Goal: Task Accomplishment & Management: Manage account settings

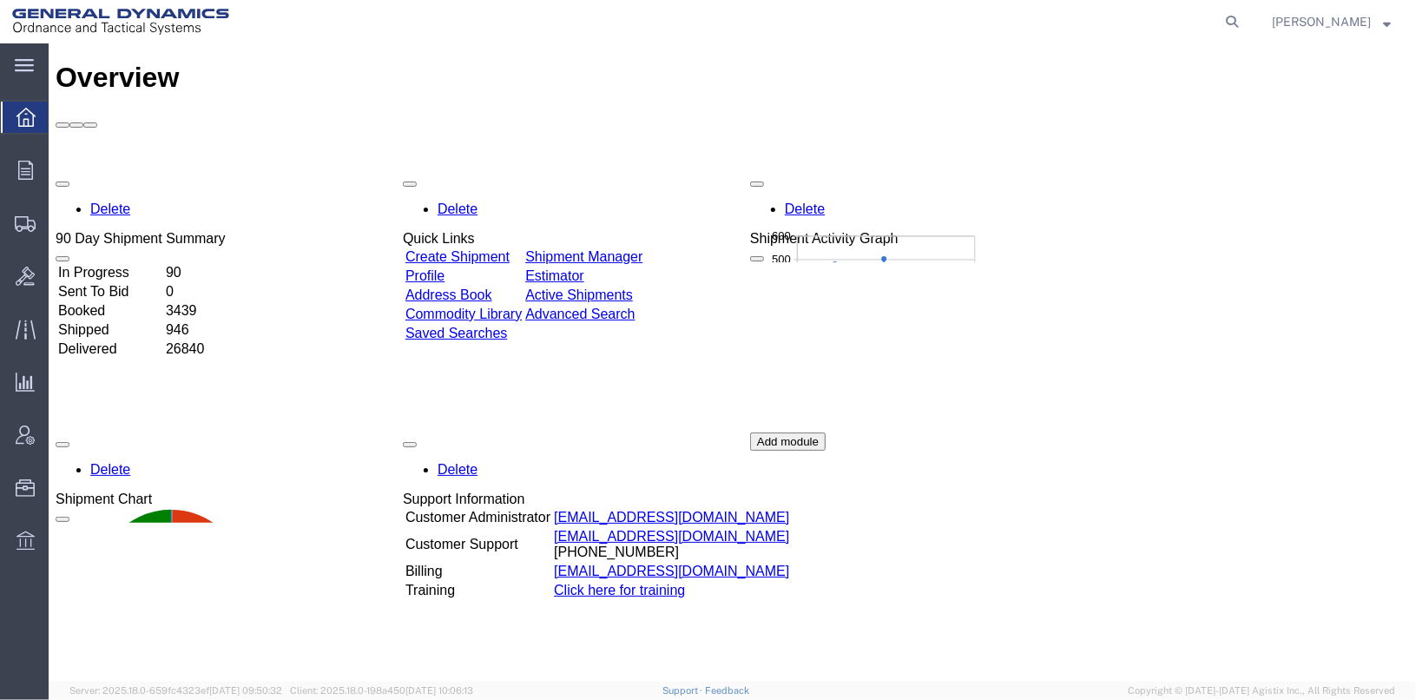
drag, startPoint x: 1258, startPoint y: 22, endPoint x: 1237, endPoint y: 33, distance: 23.7
click at [1244, 21] on icon at bounding box center [1232, 22] width 24 height 24
click at [789, 22] on input "565" at bounding box center [956, 22] width 528 height 42
type input "56550716"
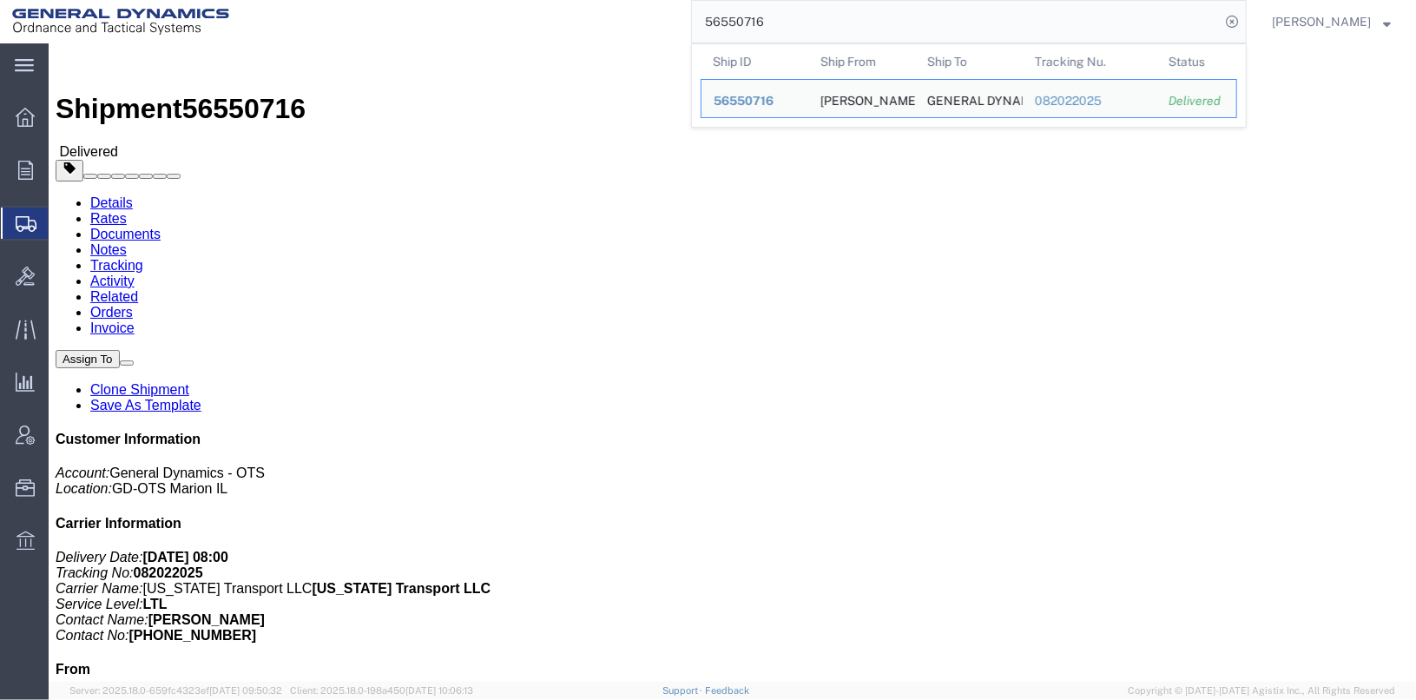
drag, startPoint x: 782, startPoint y: 29, endPoint x: 674, endPoint y: 17, distance: 108.4
click at [674, 17] on div "56550716 Ship ID Ship From Ship To Tracking Nu. Status Ship ID 56550716 Ship Fr…" at bounding box center [744, 21] width 1006 height 43
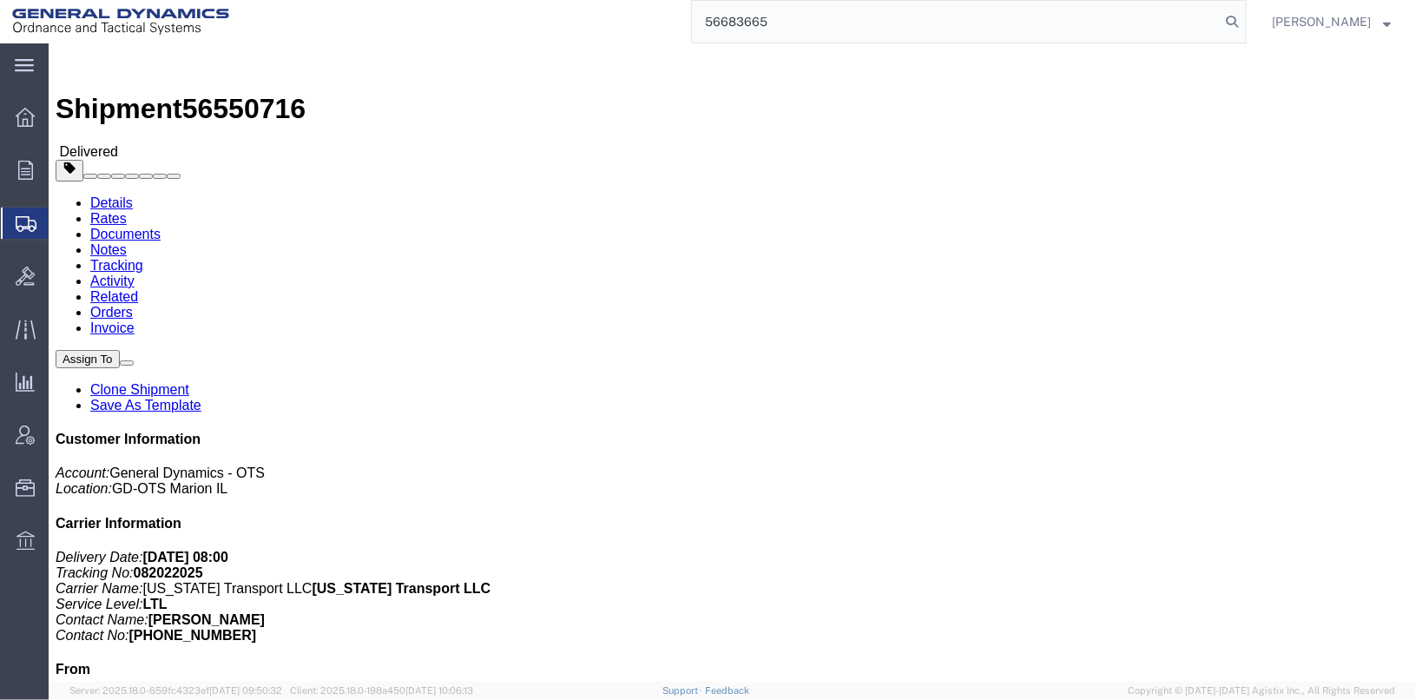
type input "56683665"
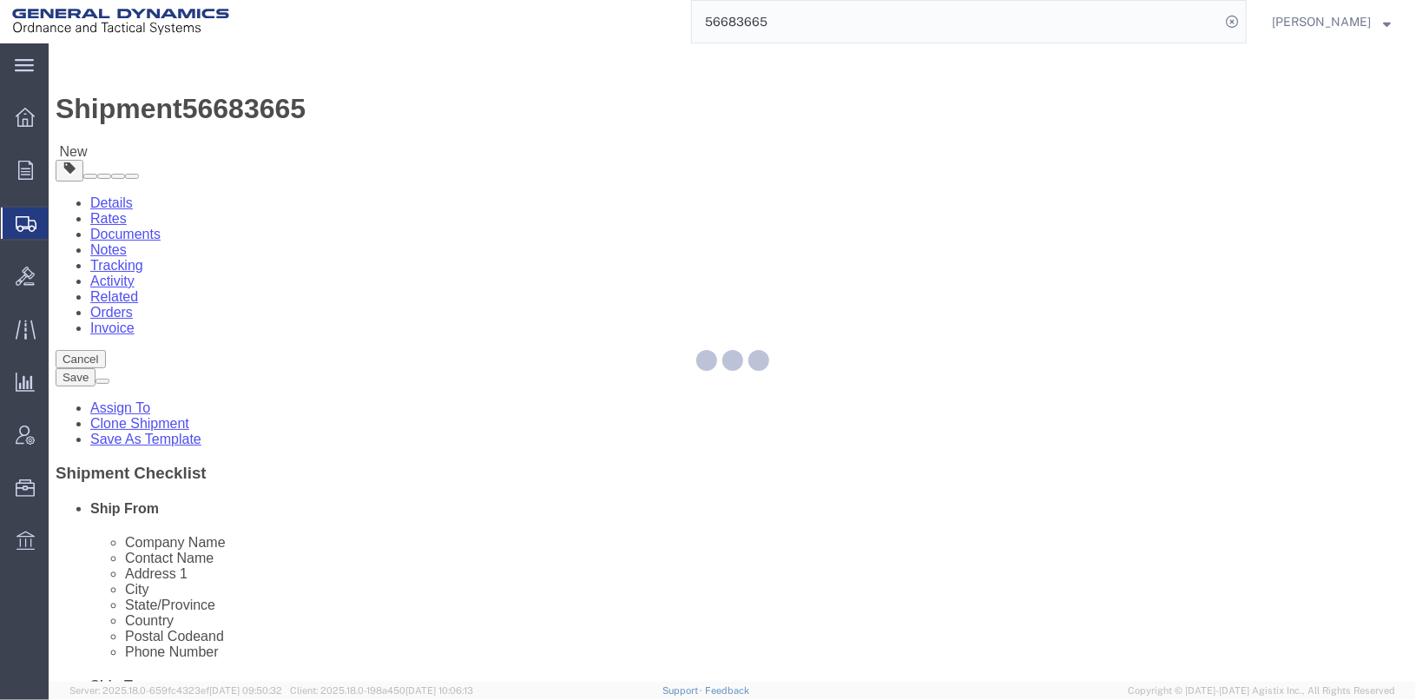
select select
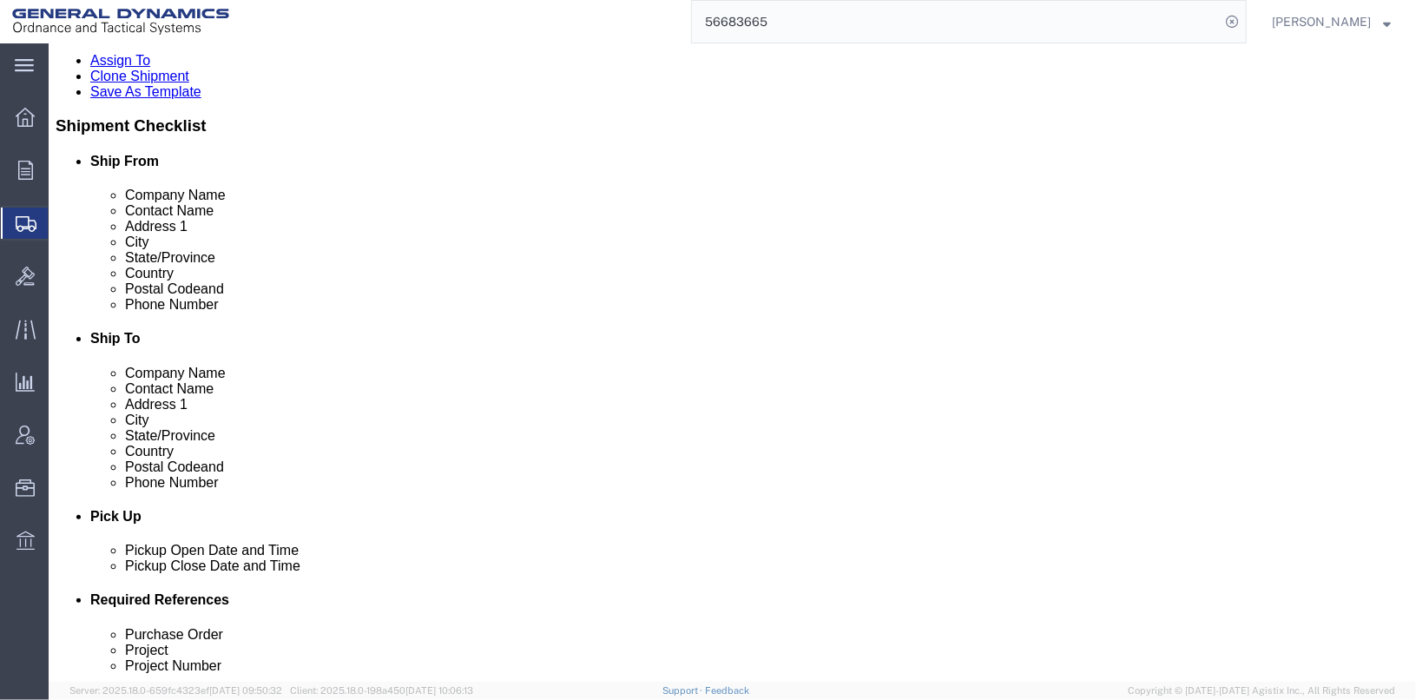
scroll to position [608, 0]
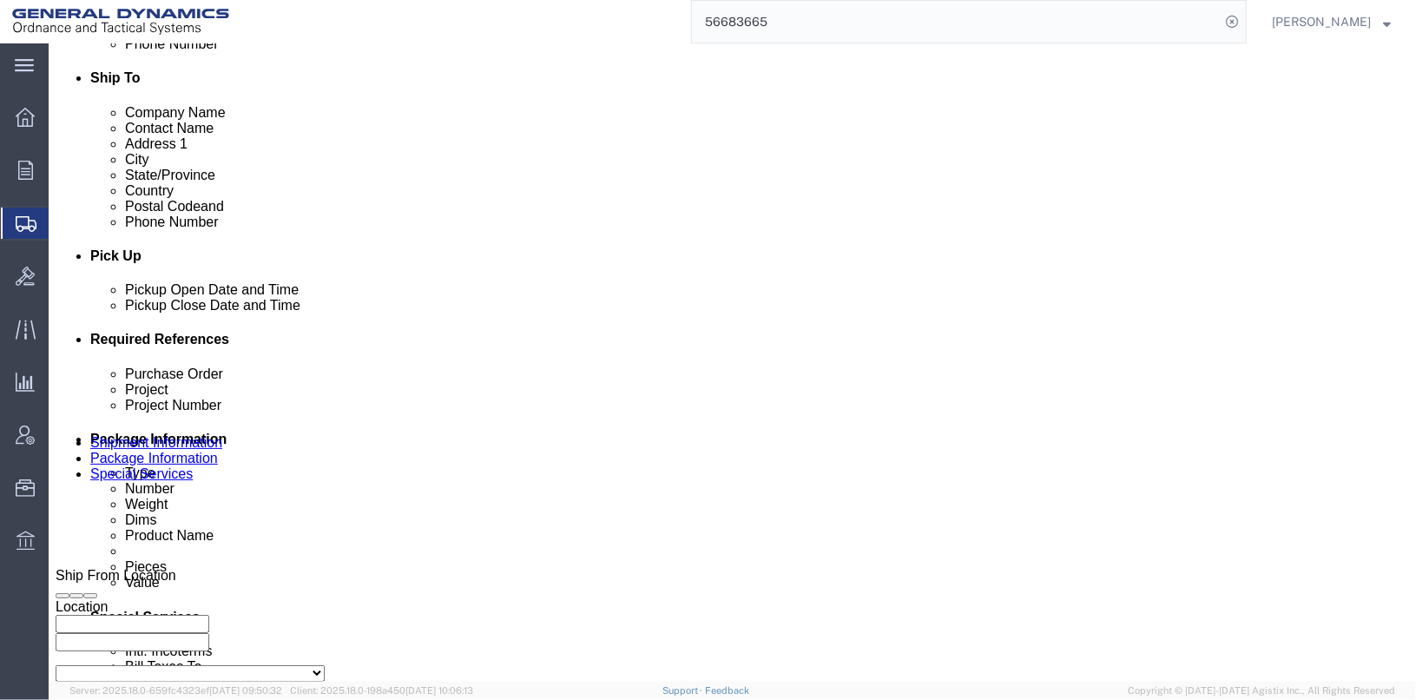
click button "Add reference"
click select "Select Account Type Activity ID Airline Appointment Number ASN Batch Request # …"
select select "SERLNUM"
click select "Select Account Type Activity ID Airline Appointment Number ASN Batch Request # …"
click input "text"
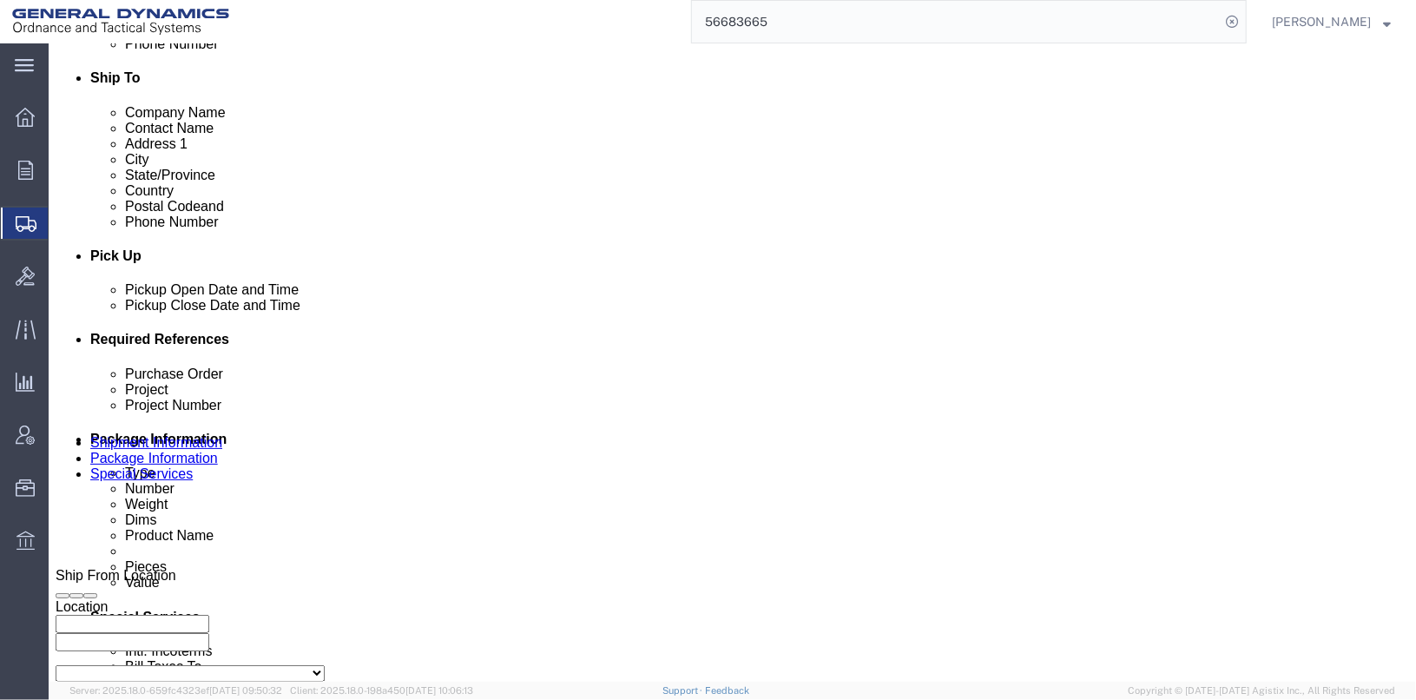
type input "025250 / 025251"
click div "References Add reference"
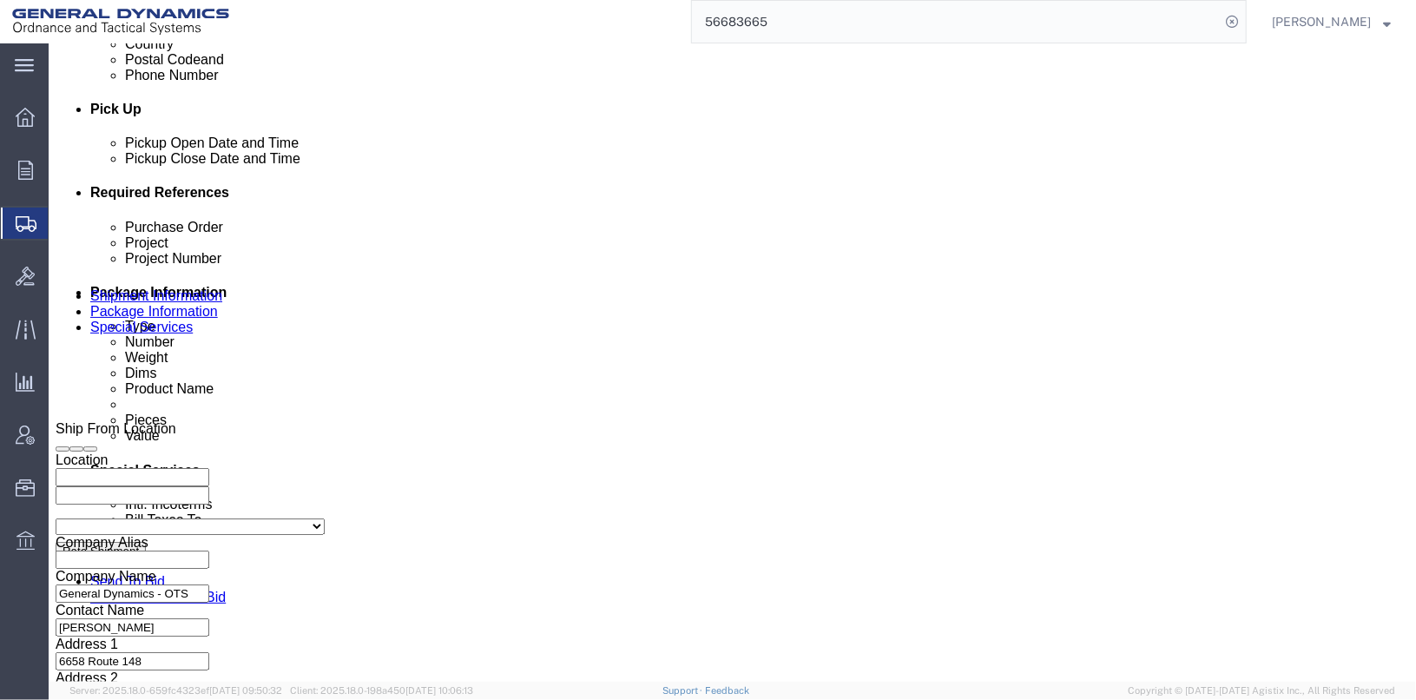
scroll to position [896, 0]
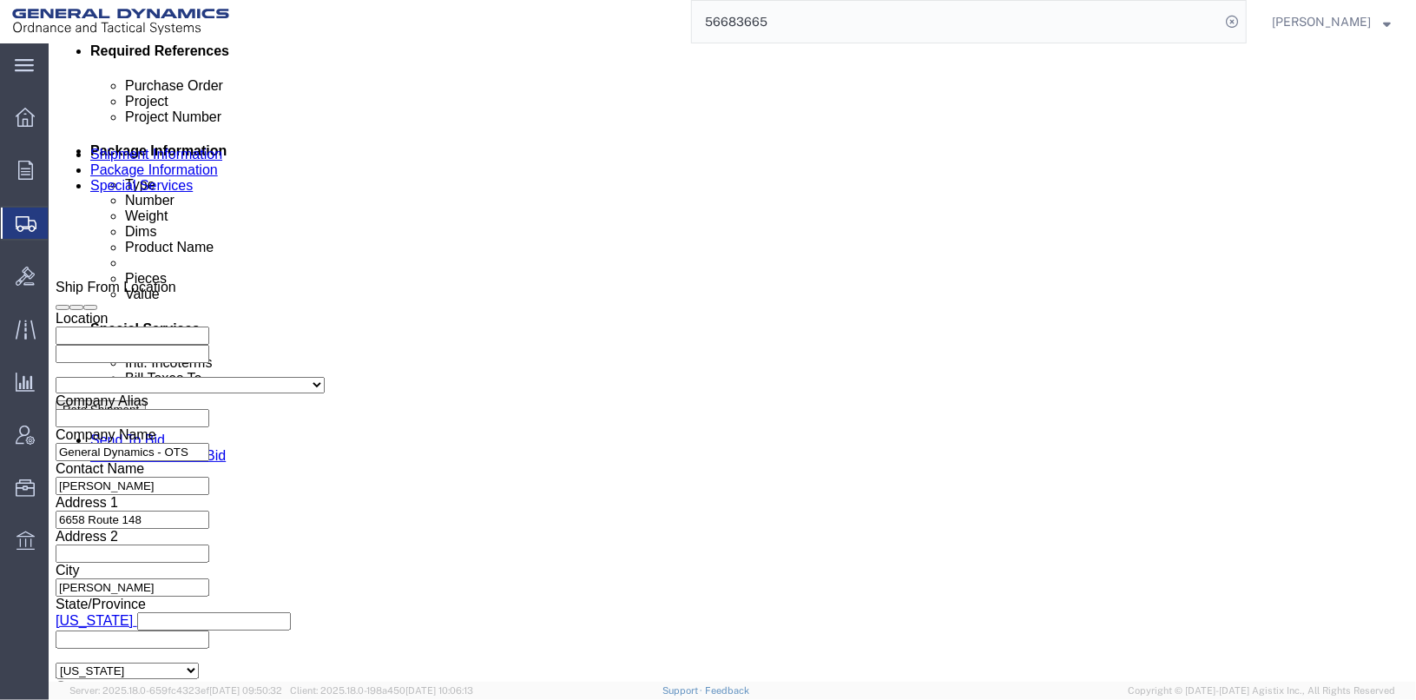
click button "Continue"
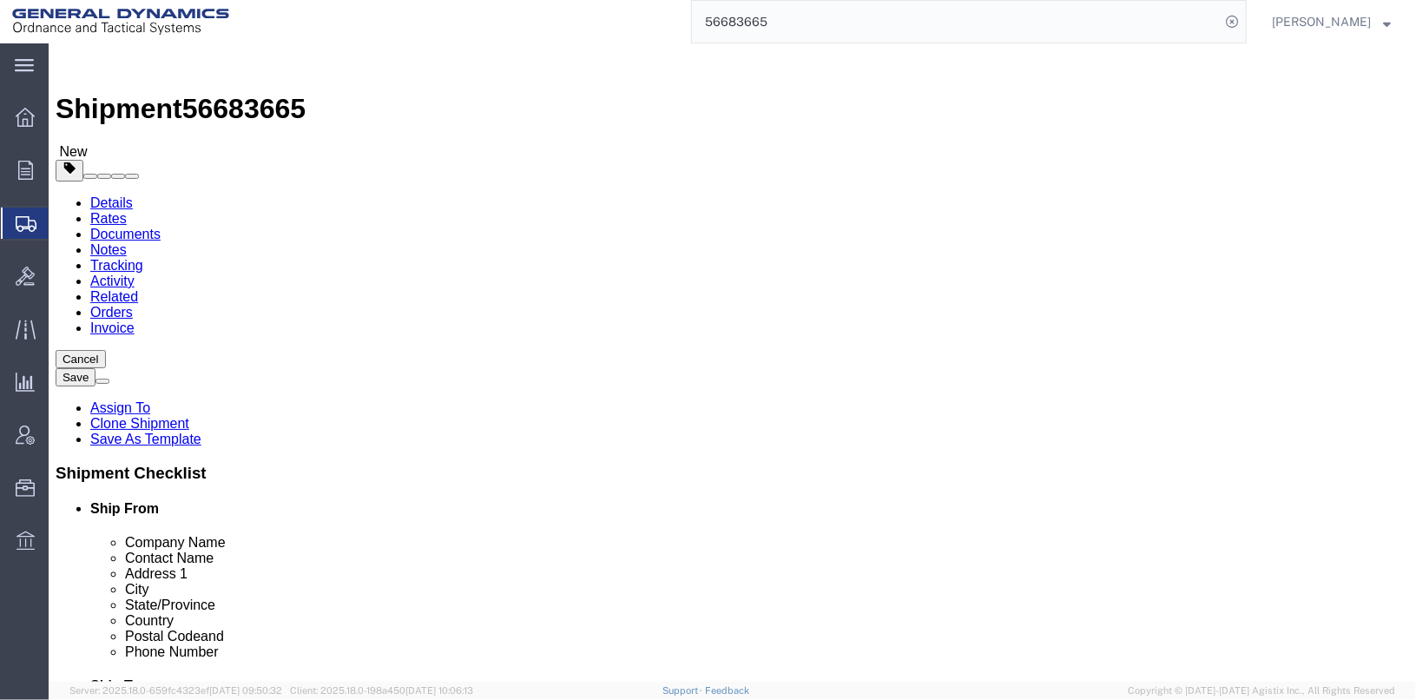
click dd "1698.00 Each"
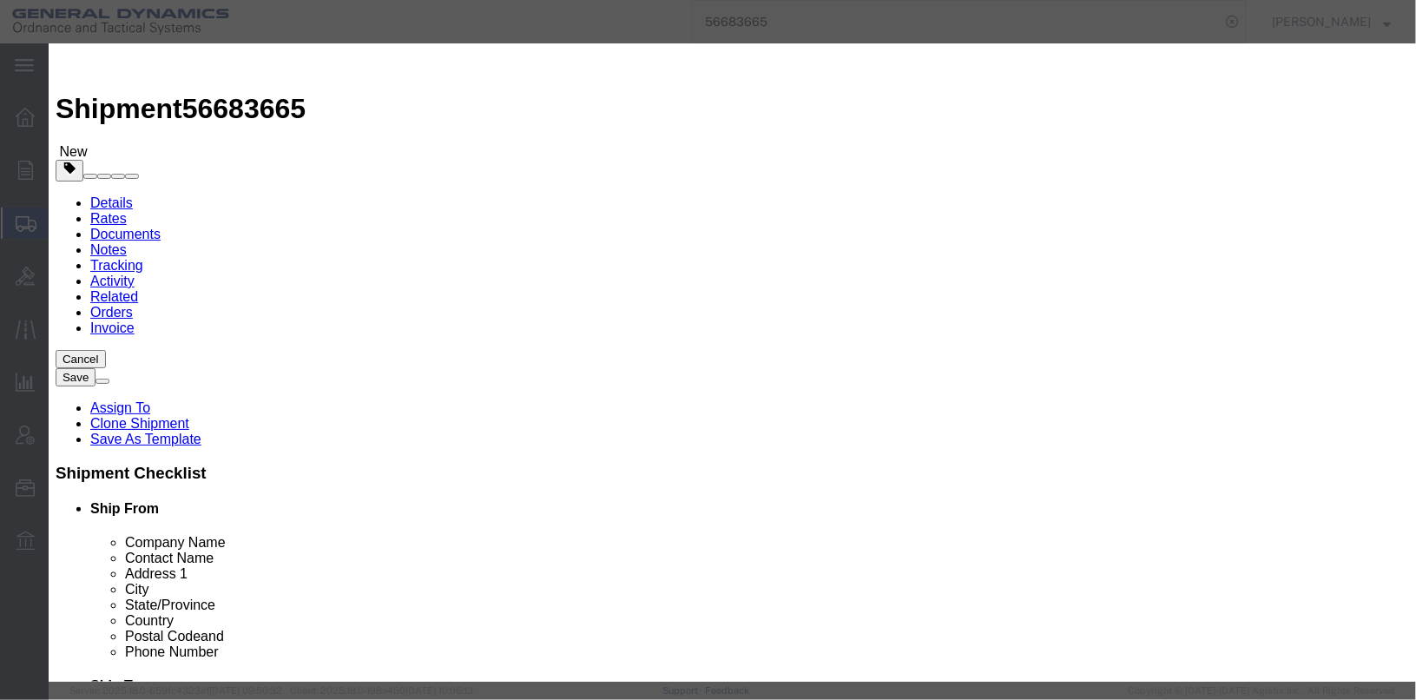
click textarea "Cartridge, 50MM X 228, APFSDS-T, XN1203-2 LOT#OLM25G001S546"
drag, startPoint x: 1024, startPoint y: 147, endPoint x: 854, endPoint y: 151, distance: 170.3
click div "Cartridge, 50MM X 228, APFSDS-T, XN1203-2 LOT#OLM25G001S546"
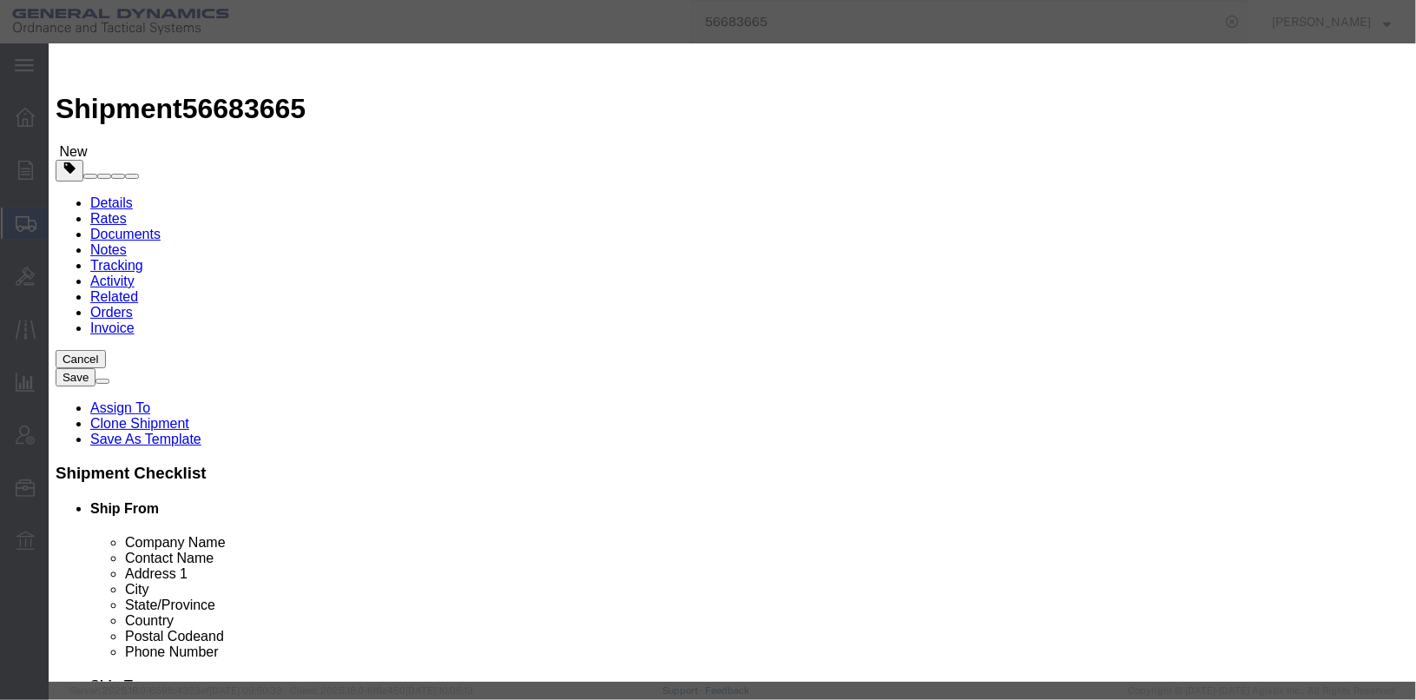
type textarea "Cartridge, 50MM X 228, APFSDS-T, XN1203-2 LOT#OLM25G001S546 CONTROL NUMBER 3206…"
paste textarea "CONTROL NUMBER 3206-1000"
type textarea "CONTROL NUMBER 3206-1000"
click button "Save & Close"
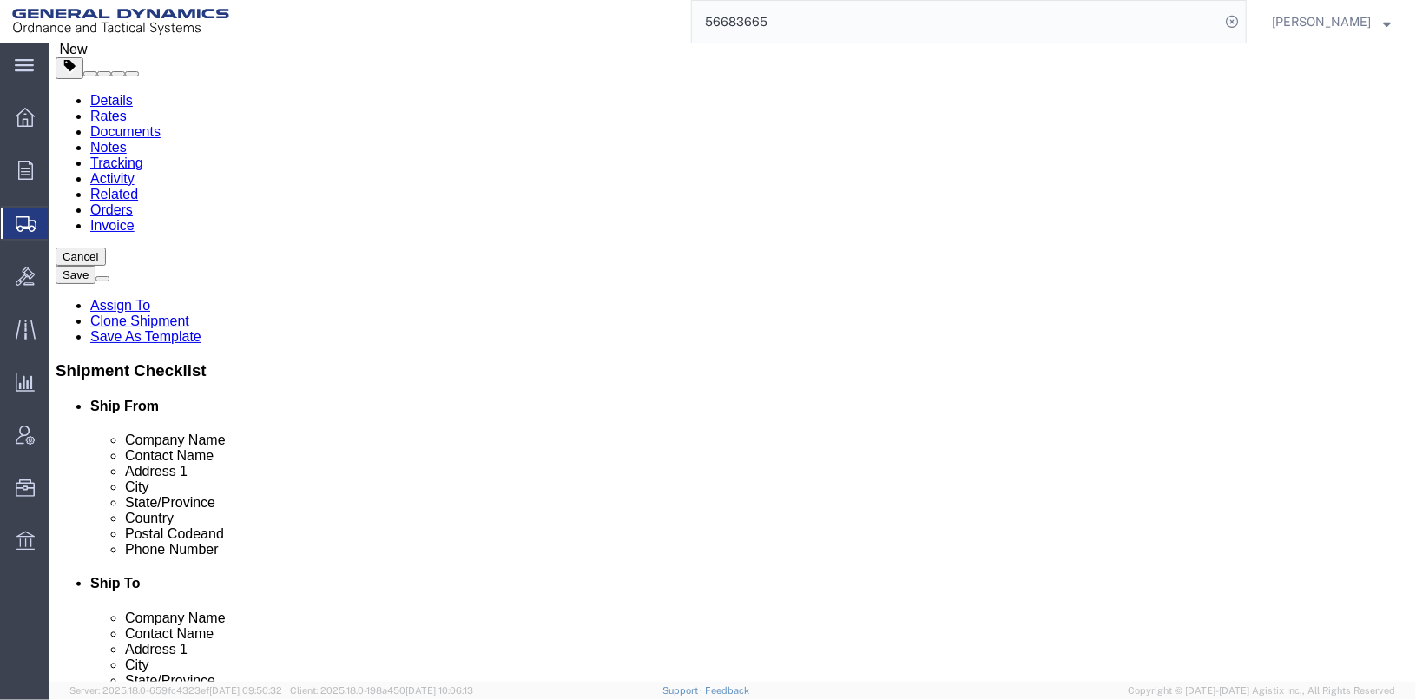
scroll to position [0, 0]
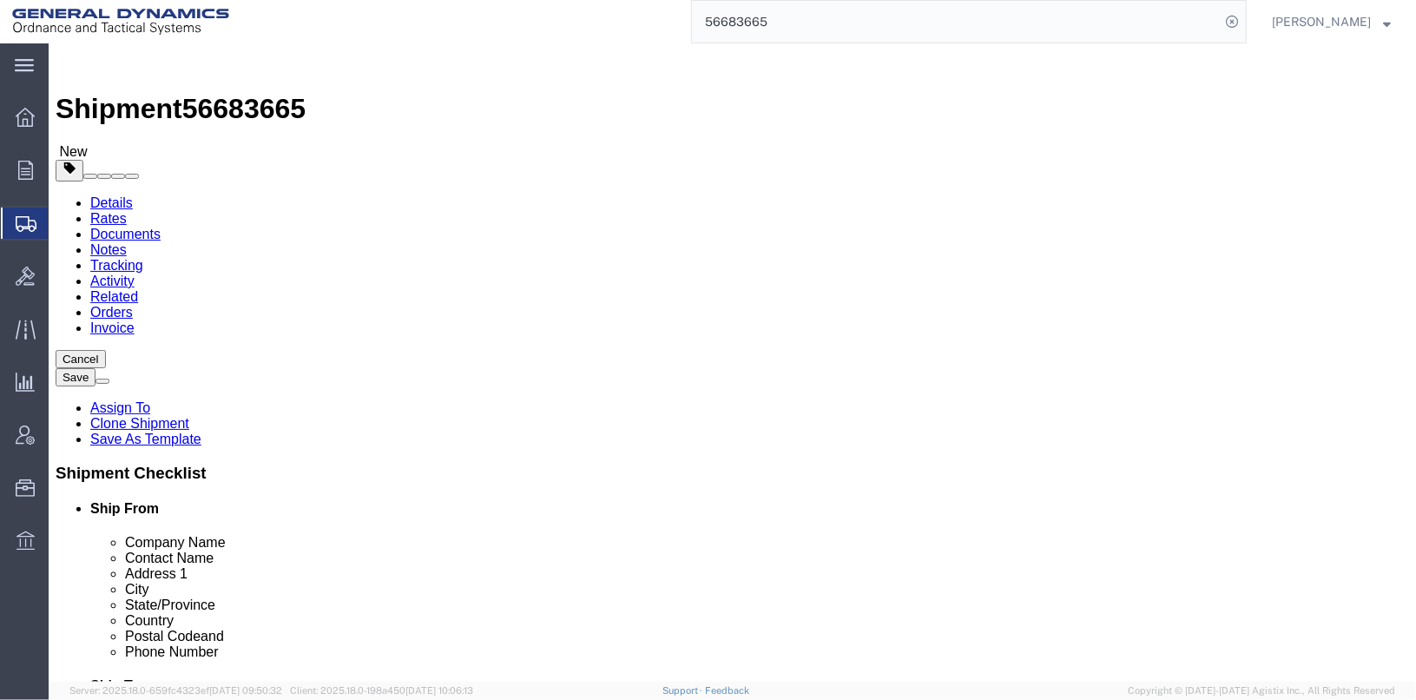
click icon
paste textarea "CONTROL NUMBER 3206-1000"
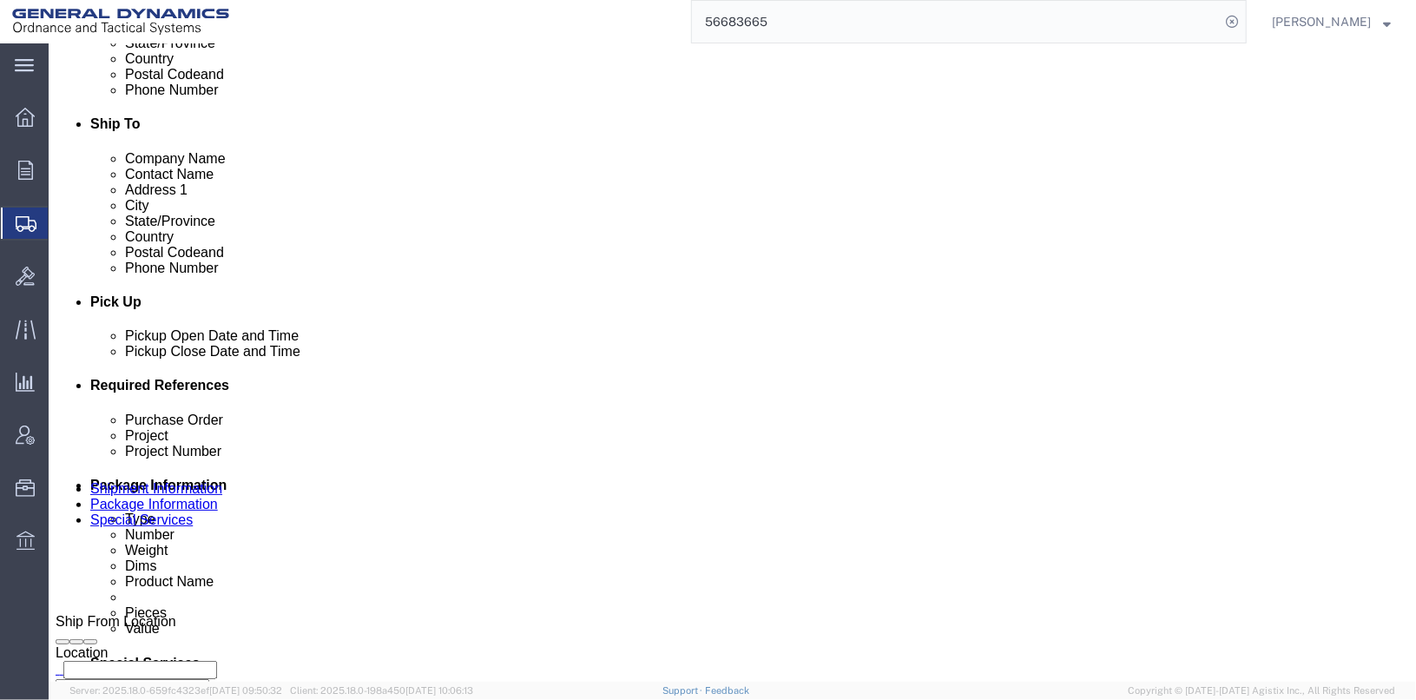
scroll to position [261, 0]
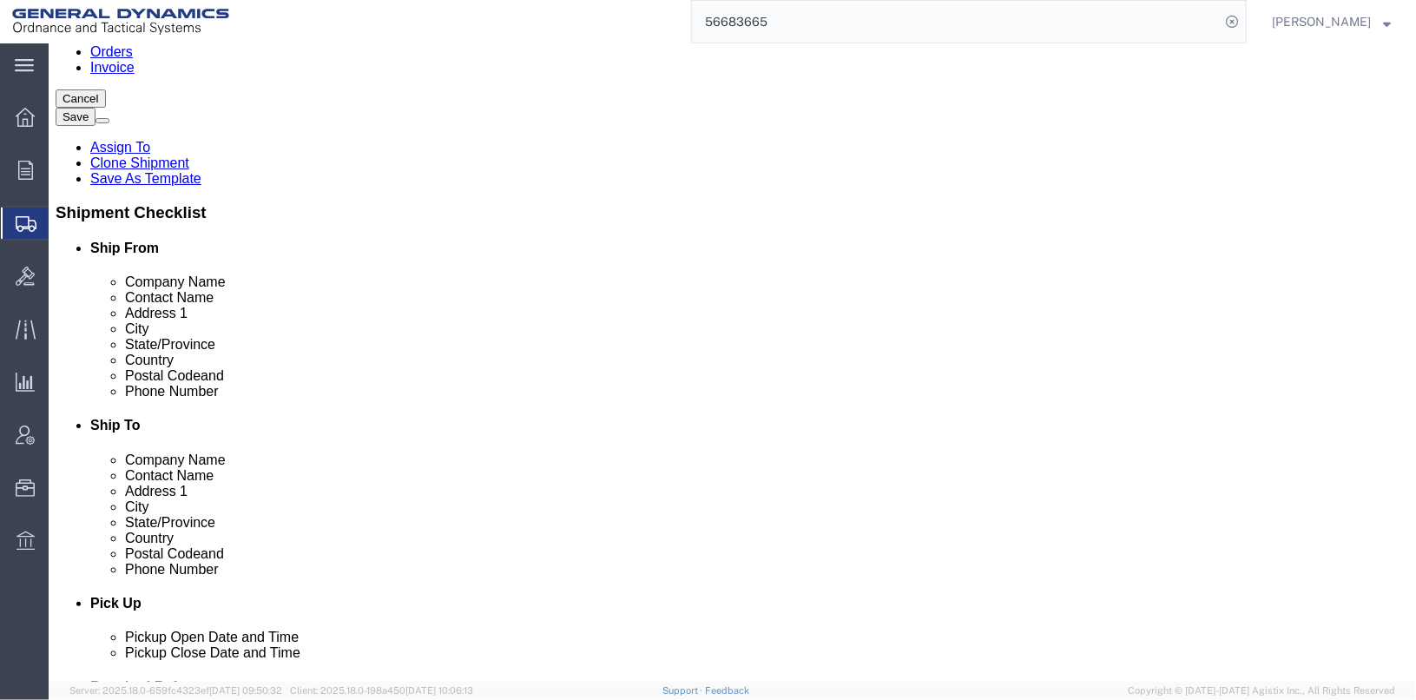
type textarea "CONTROL NUMBER 3206-1000"
click button "Save"
click icon
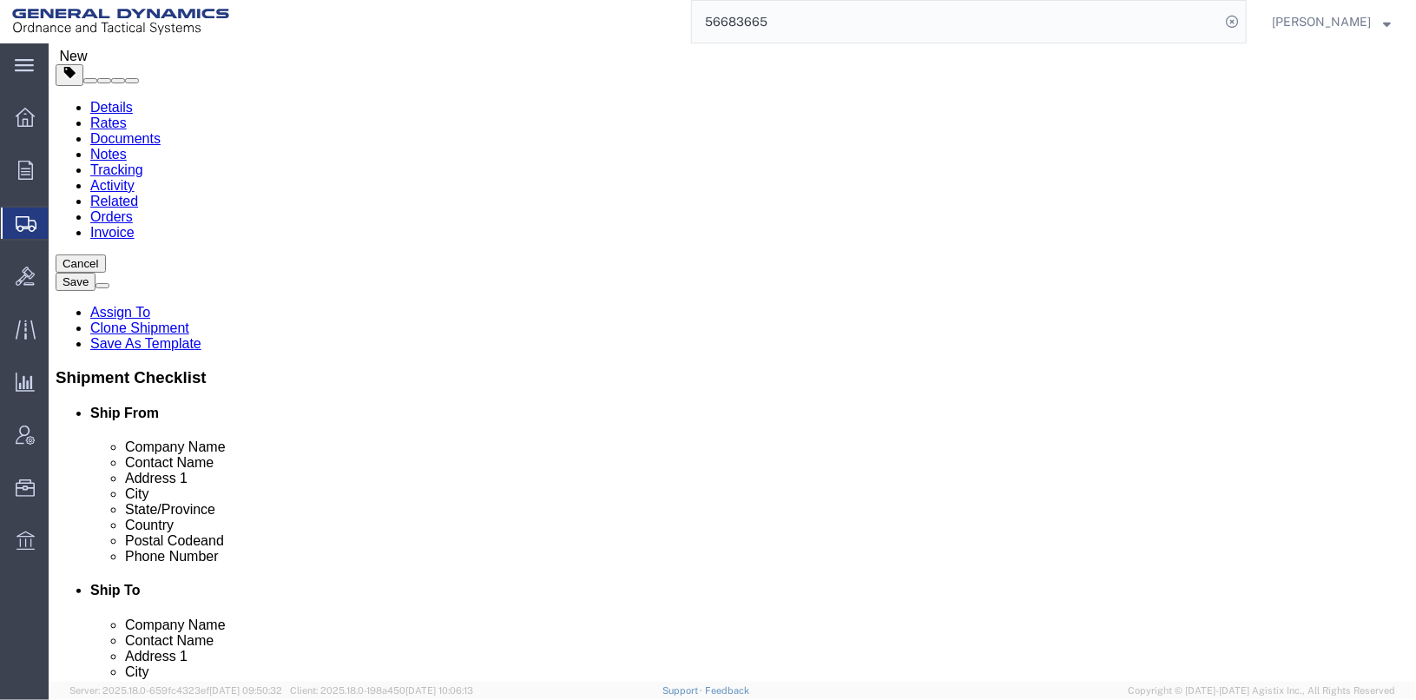
scroll to position [86, 0]
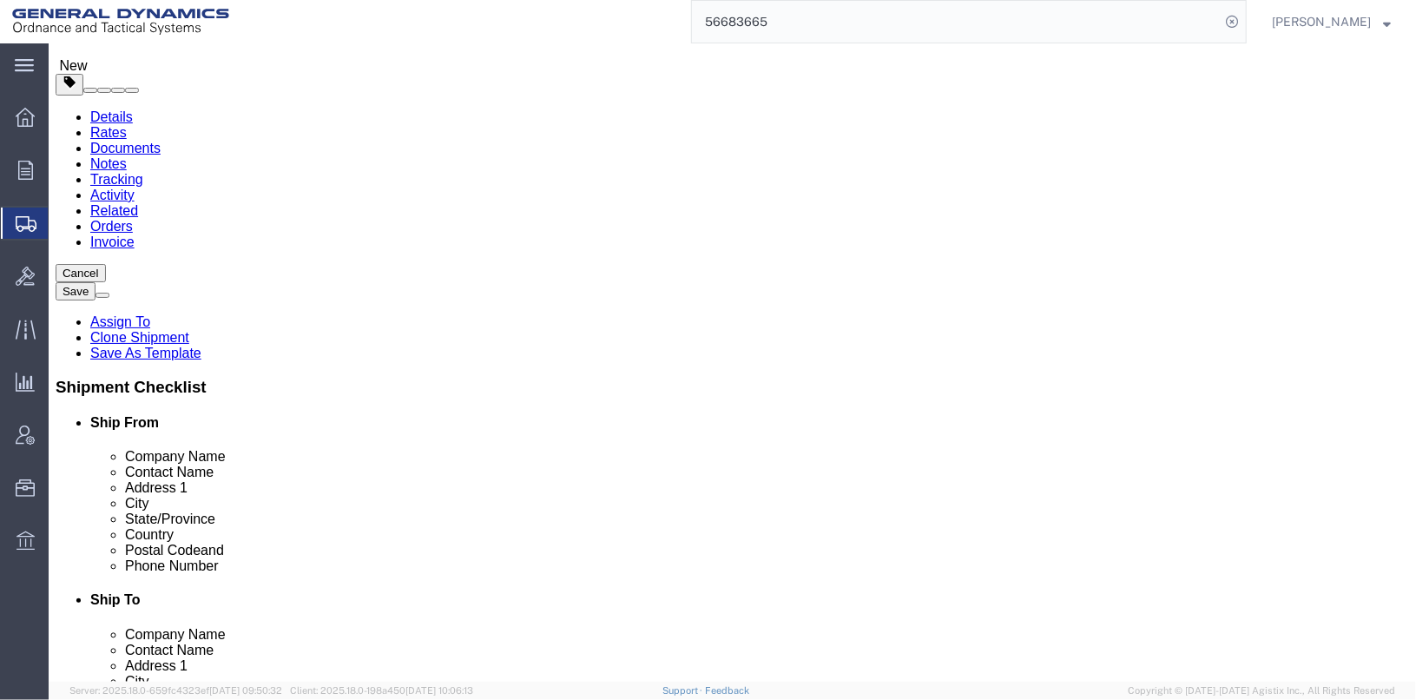
click input "Receiving Department"
paste input "CONTROL NUMBER 3206-1000"
type input "Receiving Department CONTROL NUMBER 3206-1000"
click button "Save"
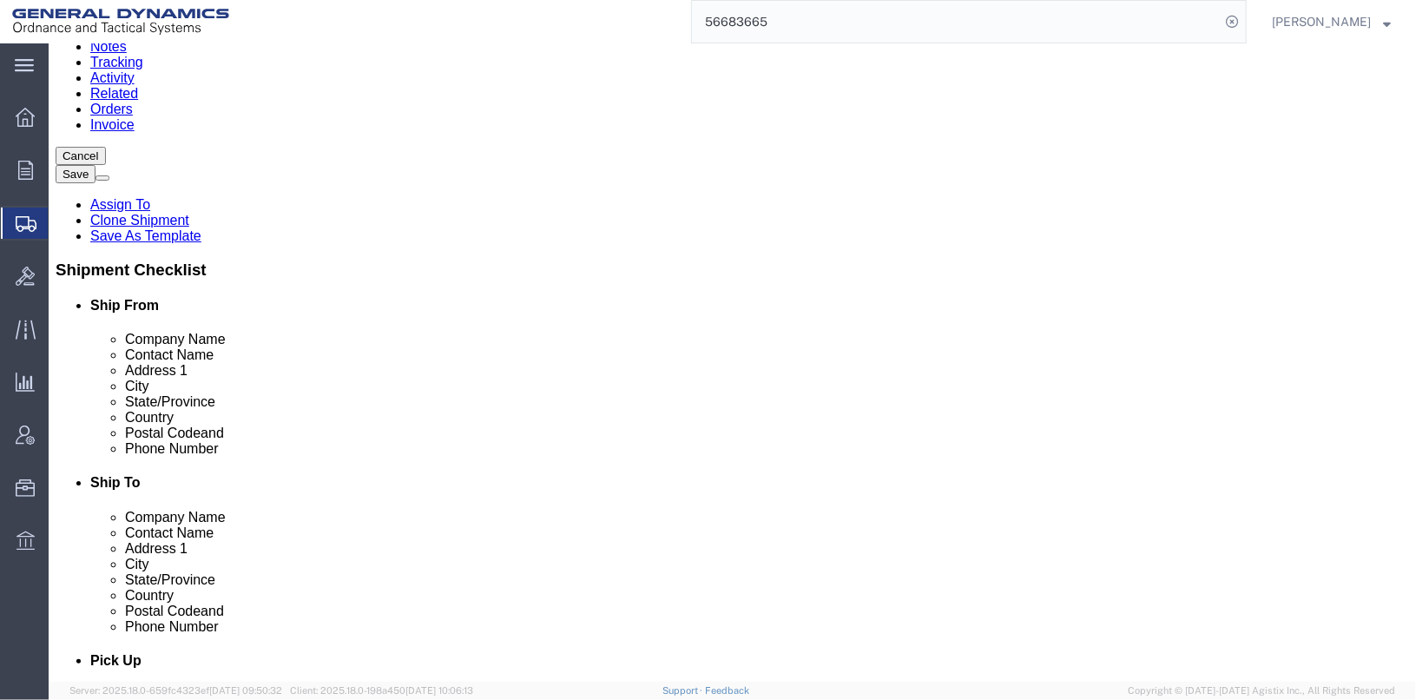
scroll to position [201, 0]
click icon
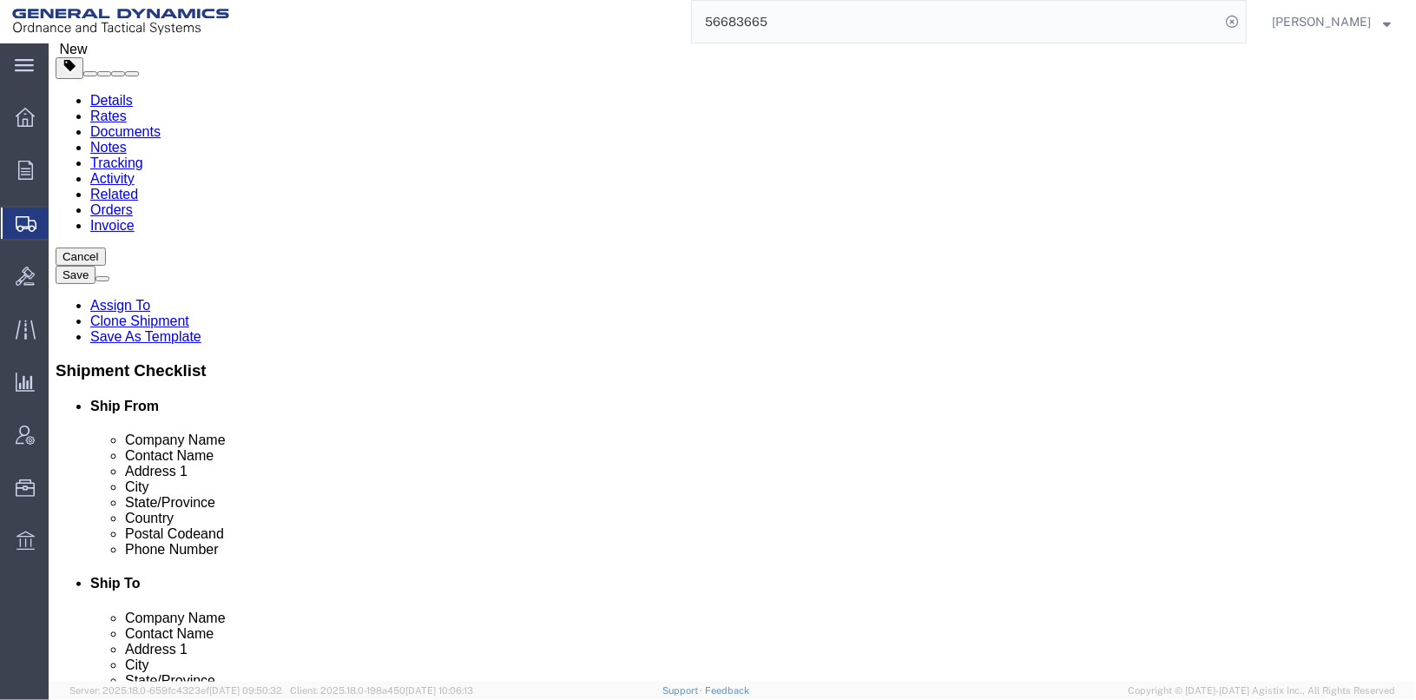
click dd "1698.00 Each"
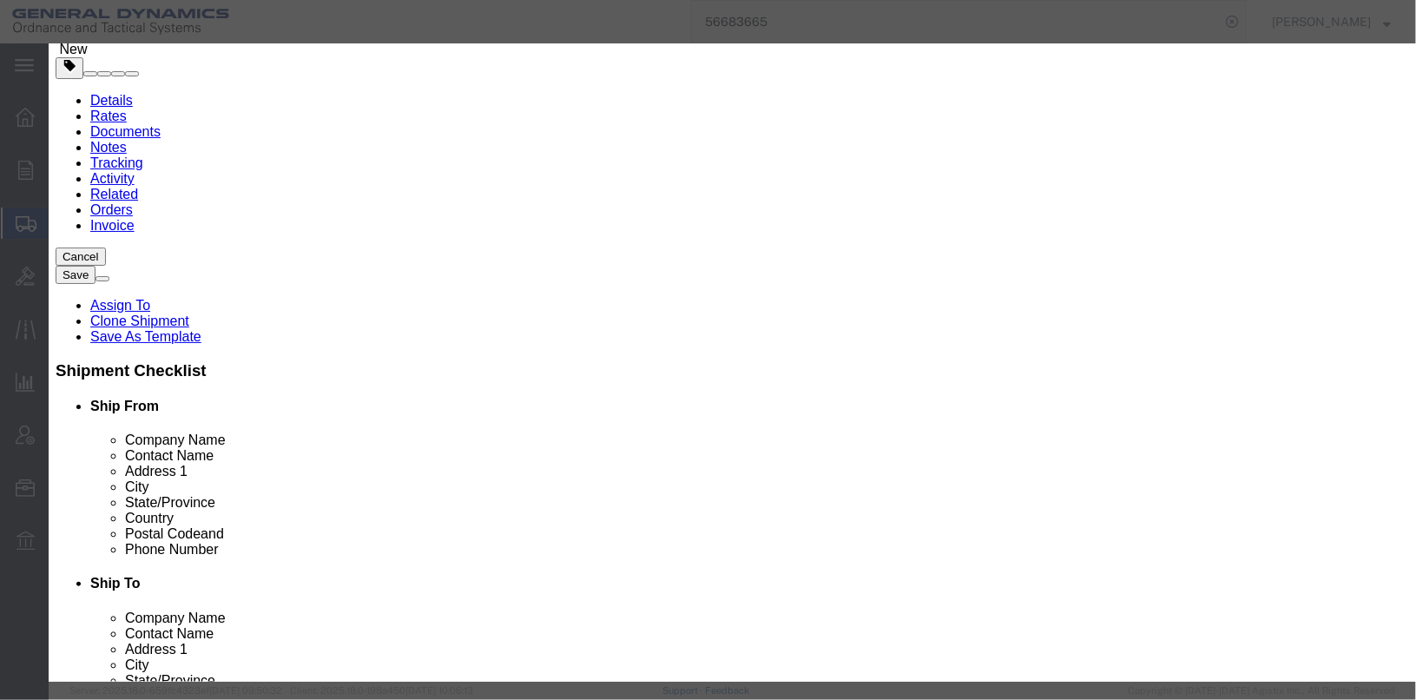
scroll to position [509, 0]
click button "Save & Close"
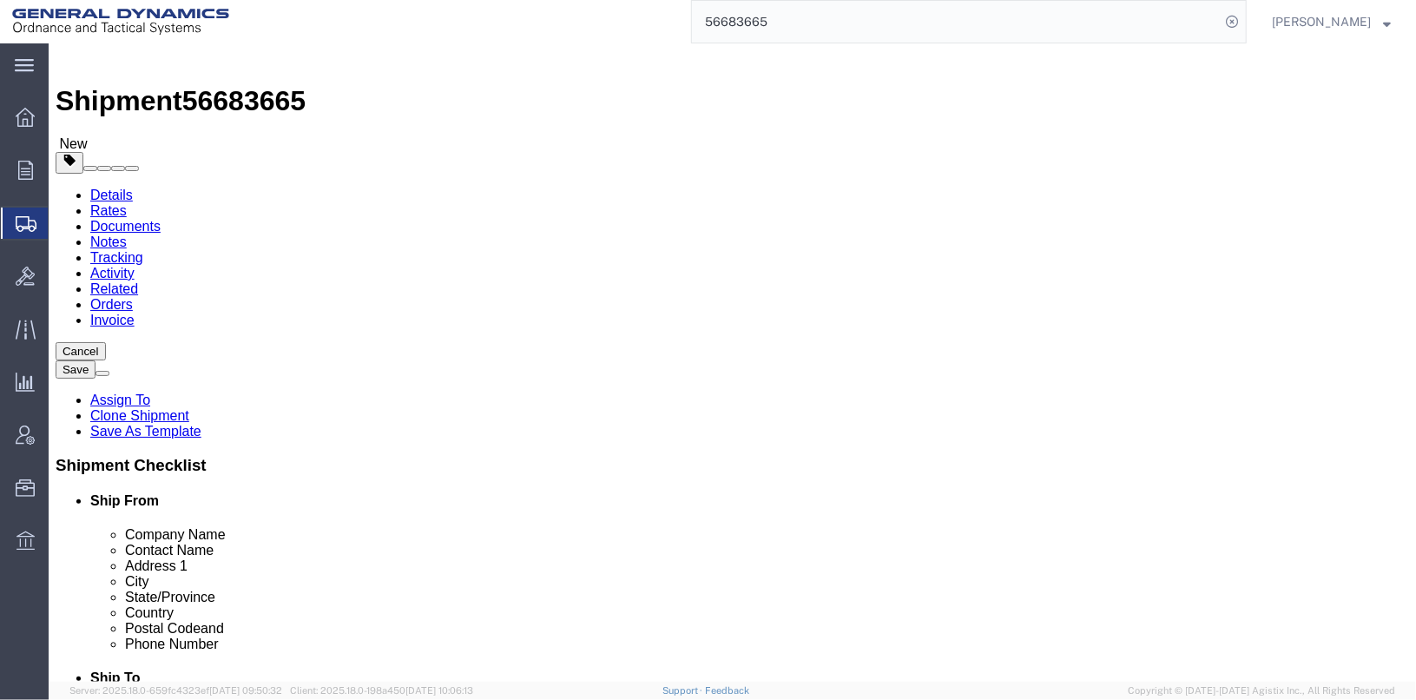
scroll to position [0, 0]
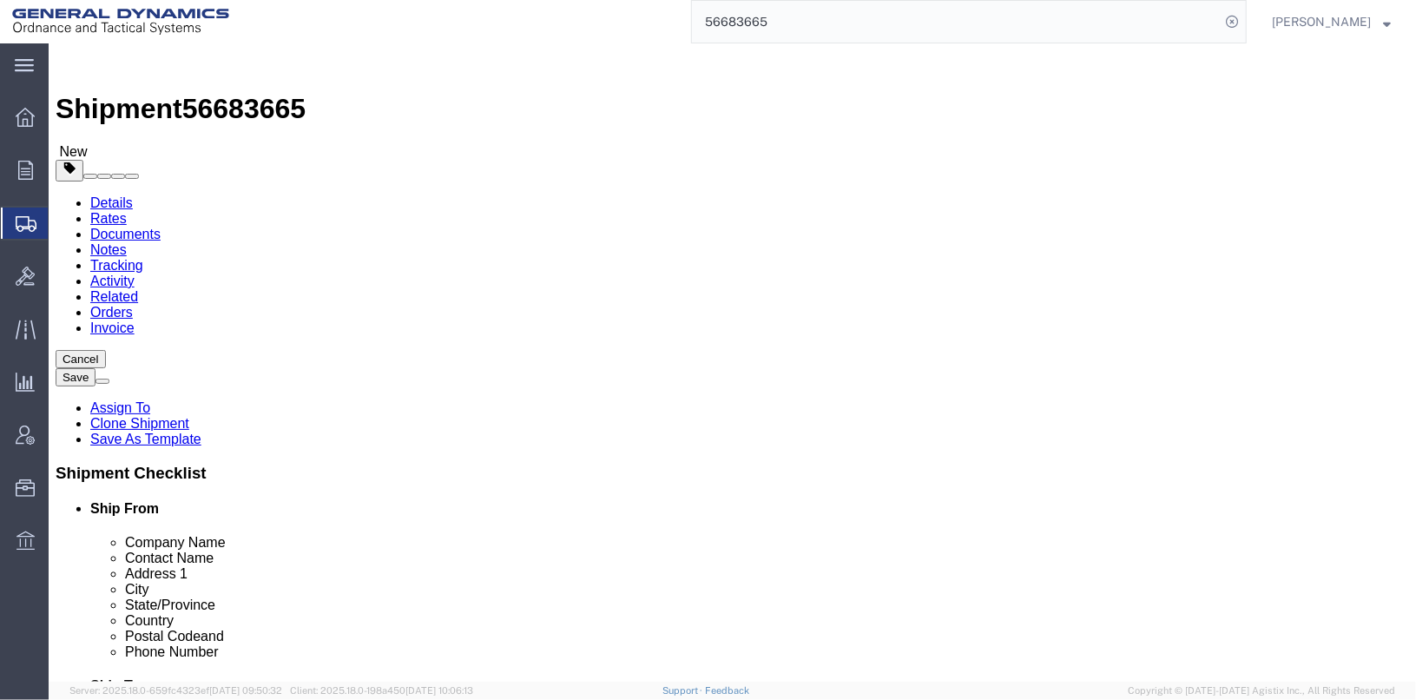
click icon
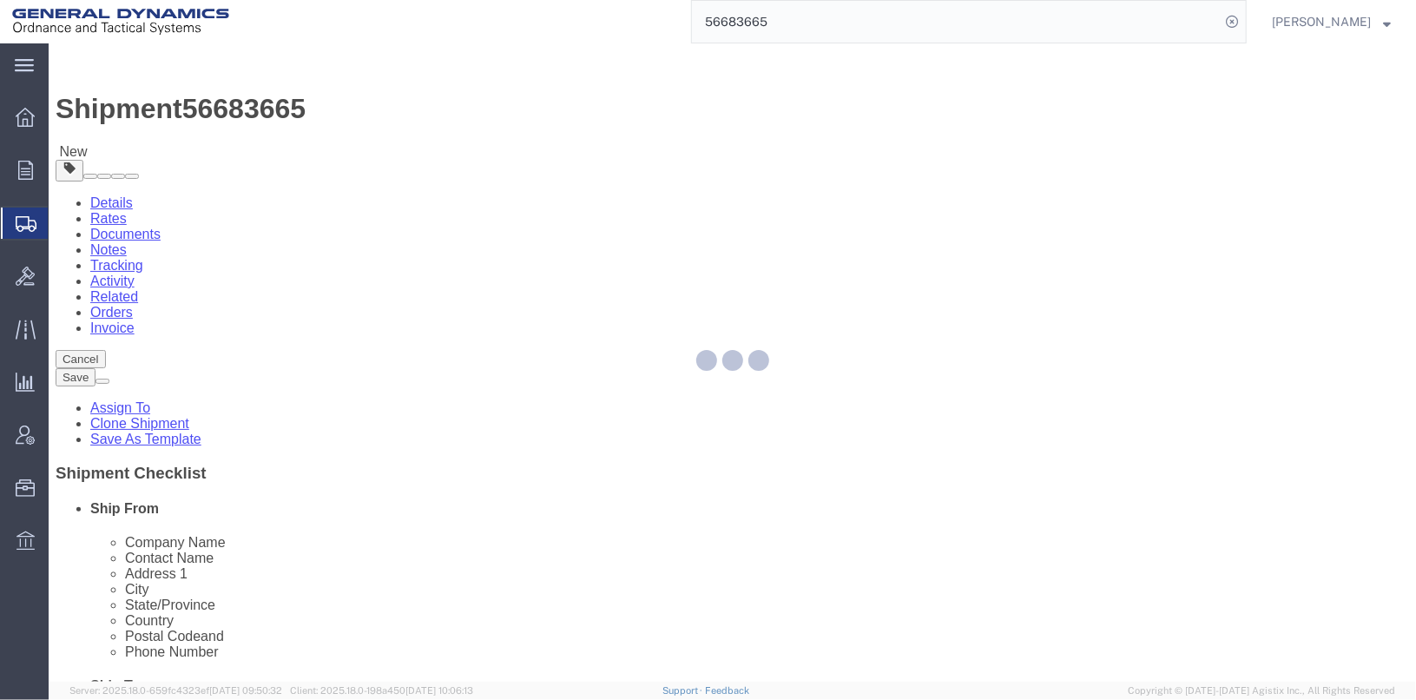
select select
select select "DEPARTMENT"
select select "1763975"
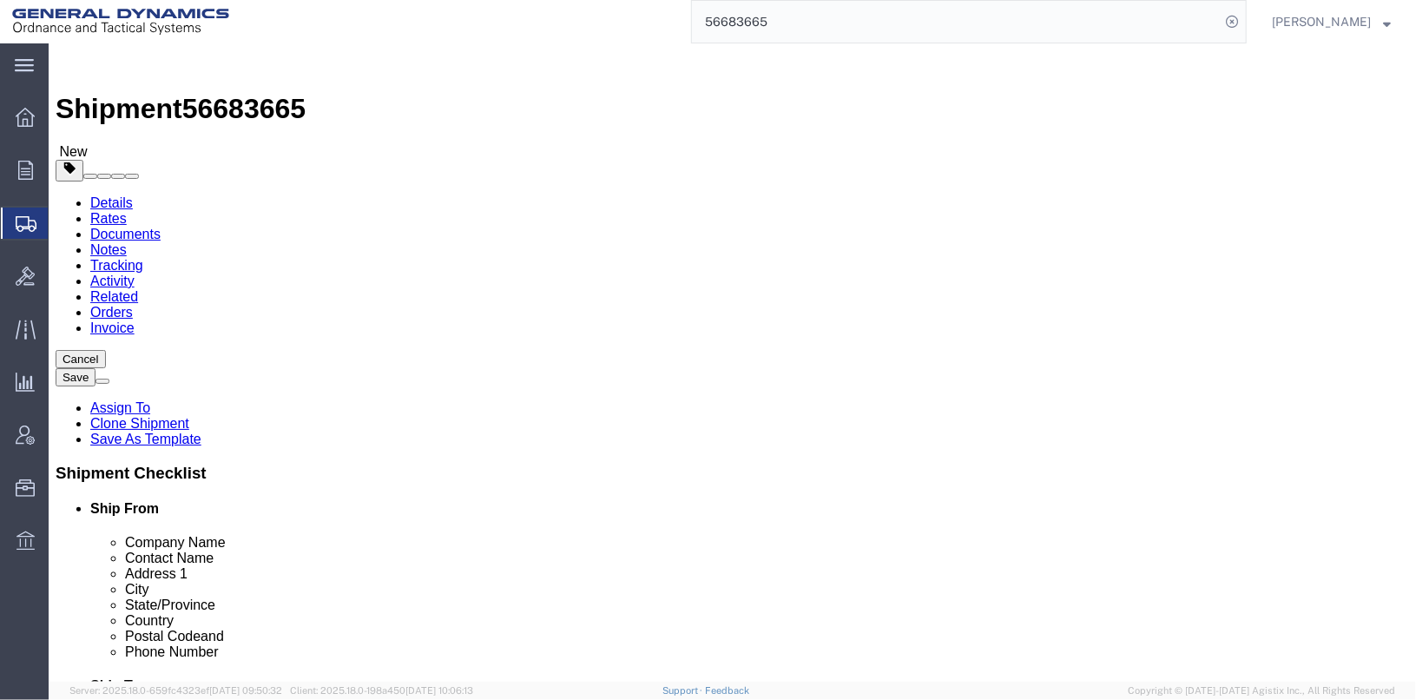
click button "Save"
